Goal: Transaction & Acquisition: Purchase product/service

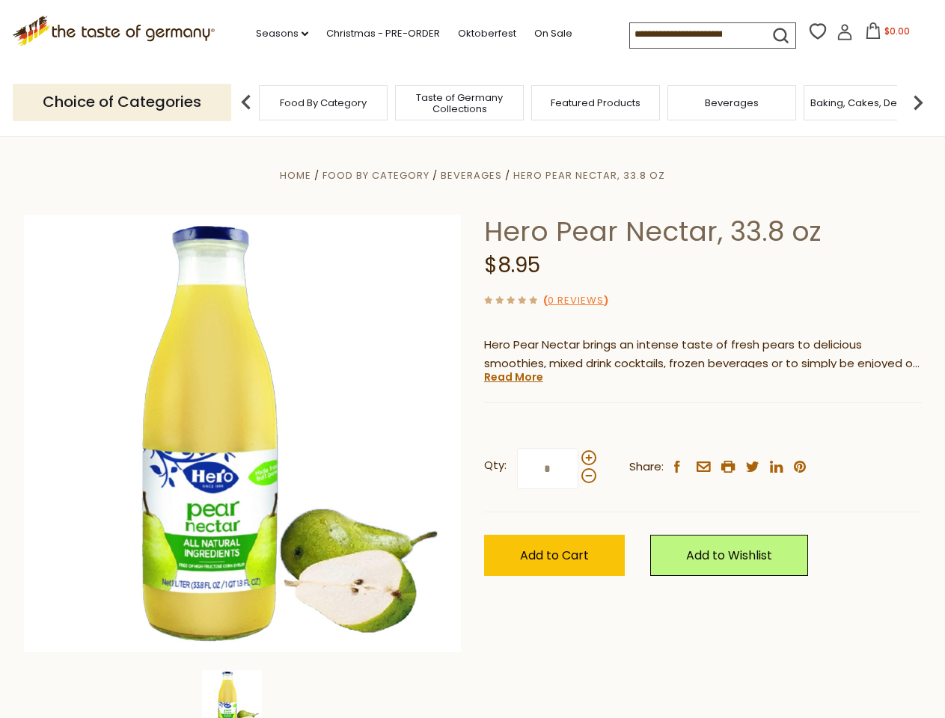
click at [472, 359] on div "Home Food By Category [GEOGRAPHIC_DATA] Hero Pear Nectar, 33.8 oz Hero Pear Nec…" at bounding box center [473, 454] width 921 height 576
click at [276, 34] on link "Seasons dropdown_arrow" at bounding box center [282, 33] width 52 height 16
click at [695, 34] on input at bounding box center [693, 33] width 126 height 21
click at [885, 35] on span "$0.00" at bounding box center [897, 31] width 25 height 13
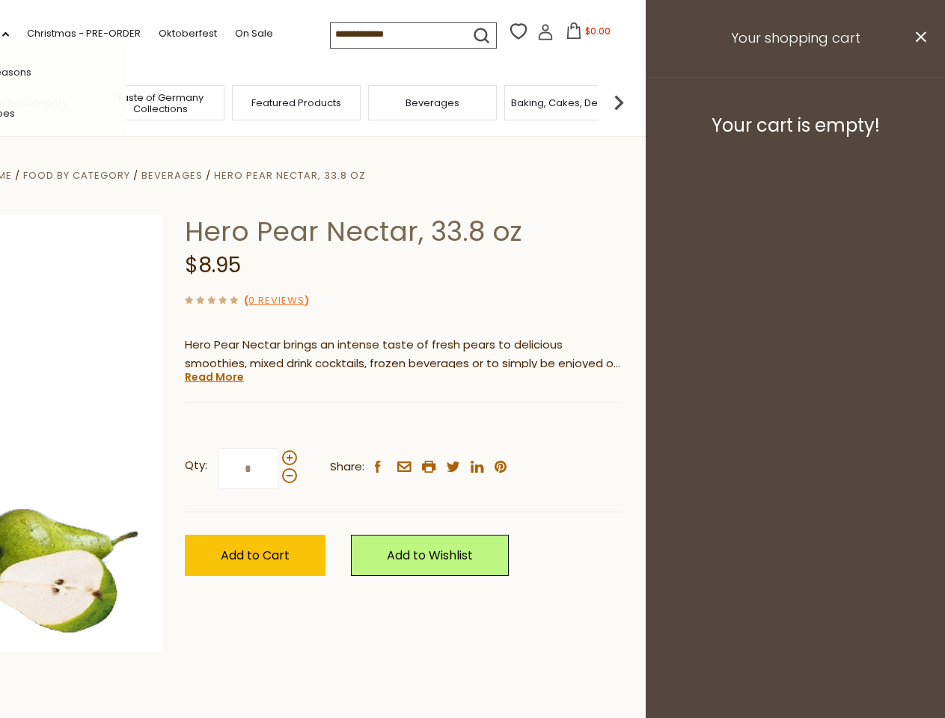
click at [126, 102] on div "All Seasons Recipes Game Day [DATE] [DATE] [DATE][PERSON_NAME] [DATE] Springfes…" at bounding box center [42, 359] width 170 height 635
click at [918, 102] on footer "Your cart is empty!" at bounding box center [795, 125] width 299 height 97
click at [472, 427] on div "Qty: * Share: facebook email printer twitter linkedin pinterest" at bounding box center [404, 469] width 438 height 87
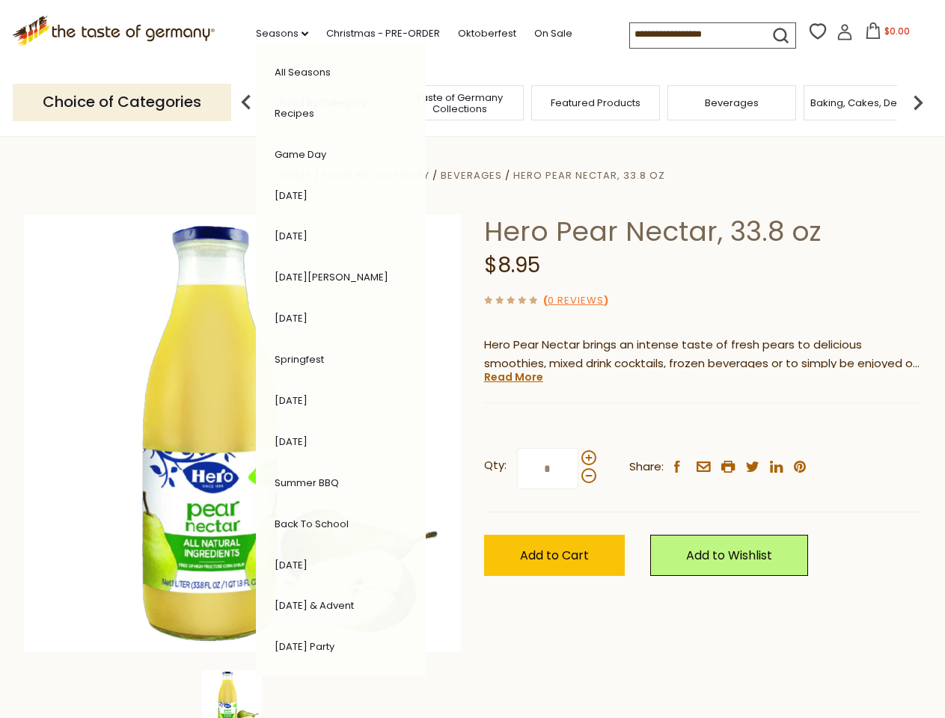
click at [242, 695] on div "Home Food By Category [GEOGRAPHIC_DATA] Hero Pear Nectar, 33.8 oz Hero Pear Nec…" at bounding box center [473, 454] width 921 height 576
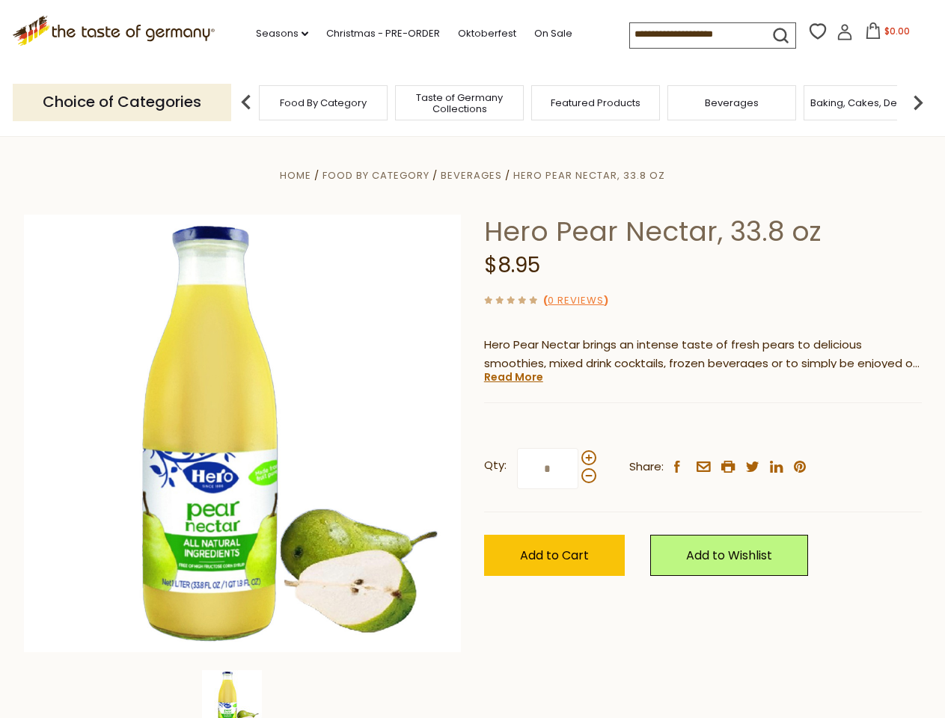
click at [242, 695] on img at bounding box center [232, 701] width 60 height 60
click at [513, 377] on link "Read More" at bounding box center [513, 377] width 59 height 15
